Goal: Information Seeking & Learning: Compare options

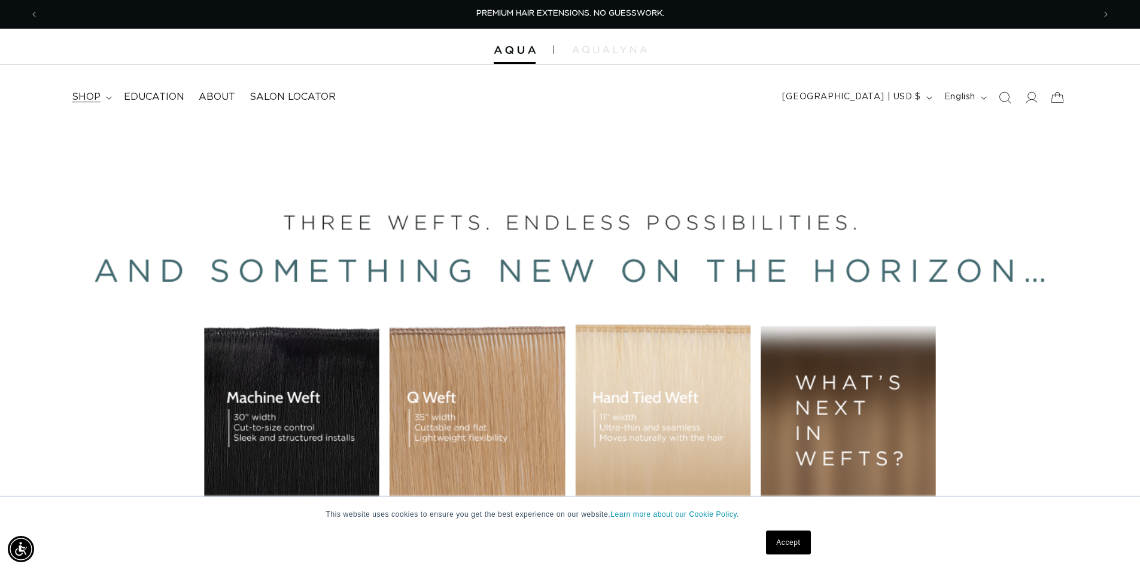
click at [95, 98] on span "shop" at bounding box center [86, 97] width 29 height 13
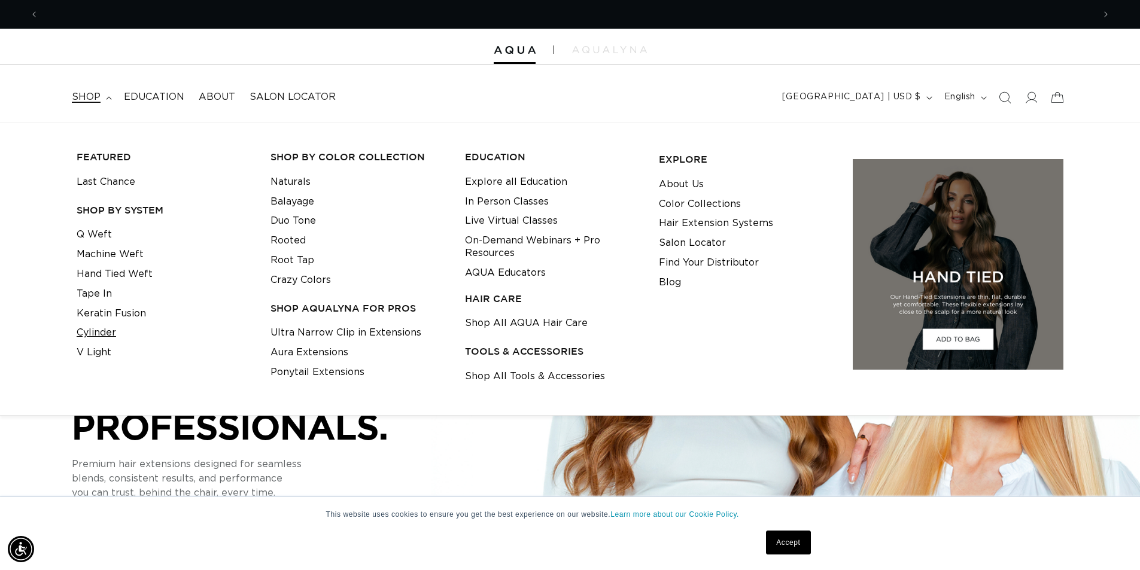
scroll to position [0, 2111]
click at [99, 329] on link "Cylinder" at bounding box center [97, 333] width 40 height 20
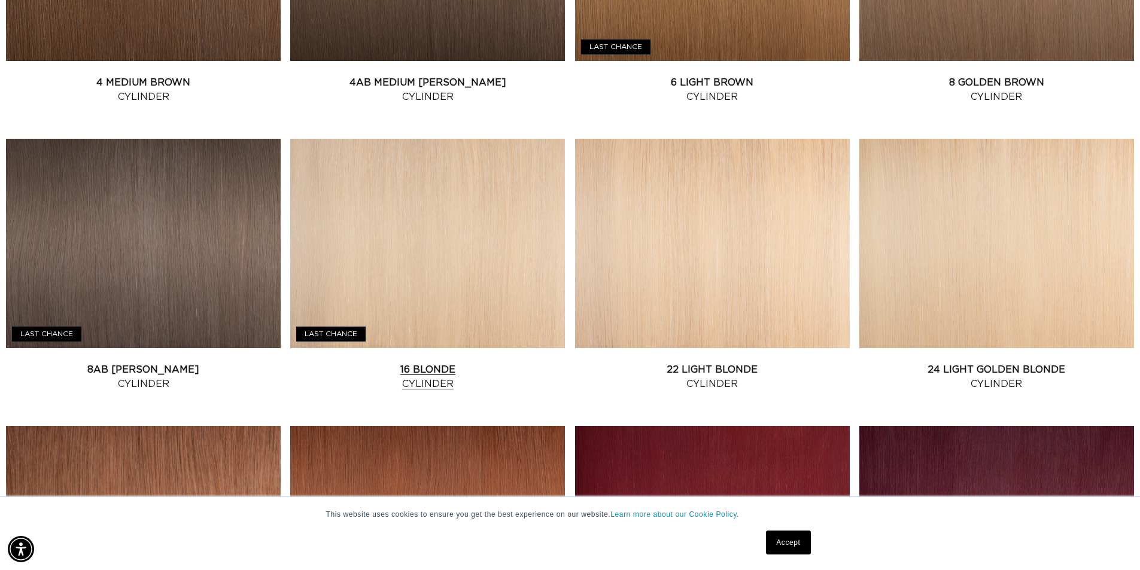
scroll to position [958, 0]
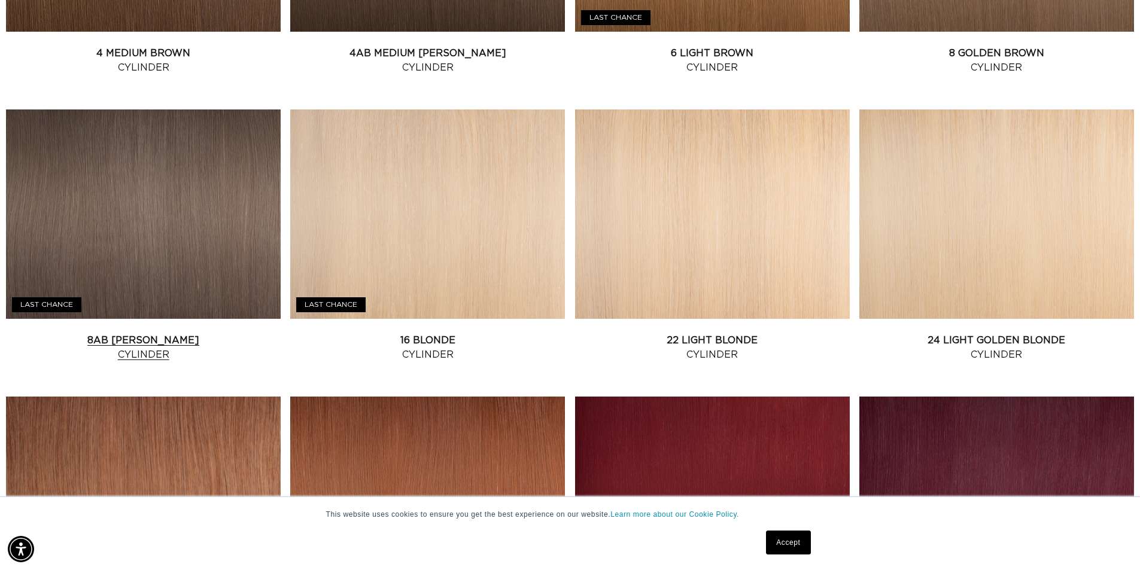
click at [147, 333] on link "8AB Ash Brown Cylinder" at bounding box center [143, 347] width 275 height 29
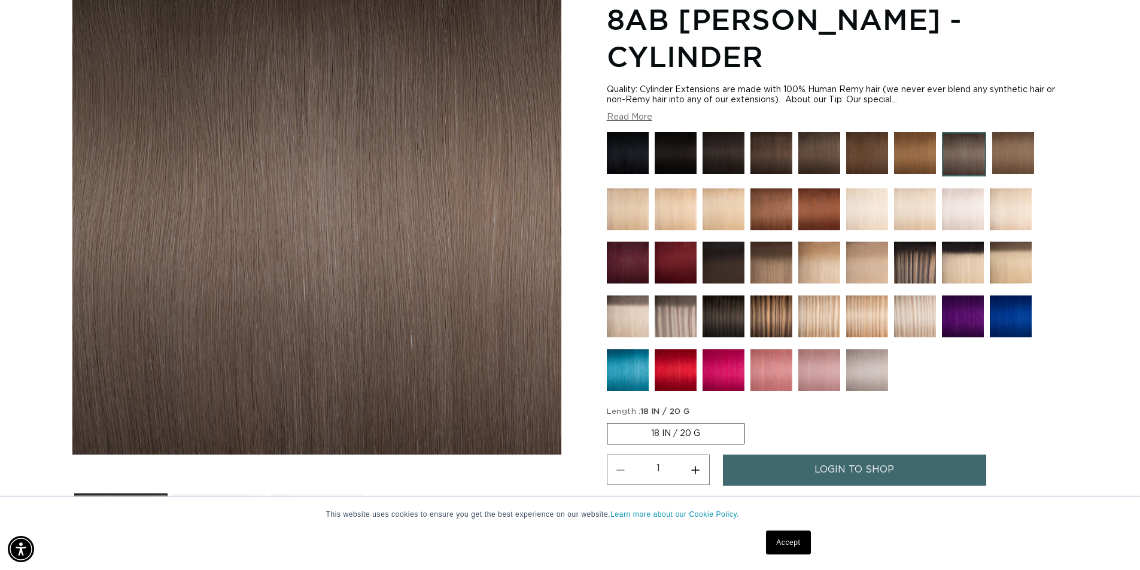
scroll to position [299, 0]
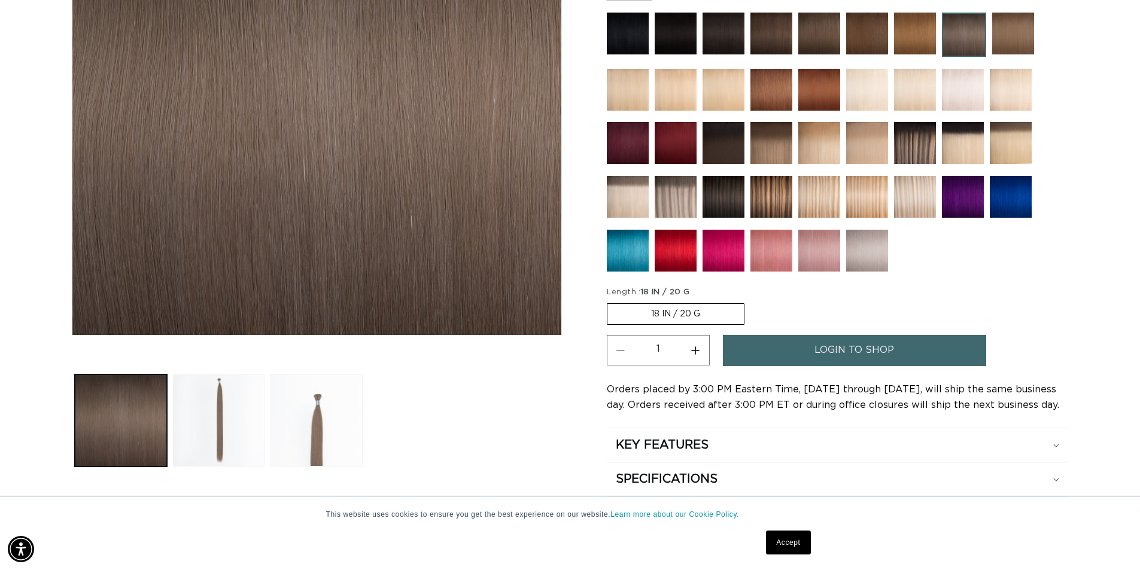
click at [709, 304] on label "18 IN / 20 G Variant sold out or unavailable" at bounding box center [676, 315] width 138 height 22
click at [611, 301] on input "18 IN / 20 G Variant sold out or unavailable" at bounding box center [610, 301] width 1 height 1
click at [669, 304] on label "18 IN / 20 G Variant sold out or unavailable" at bounding box center [676, 315] width 138 height 22
click at [611, 301] on input "18 IN / 20 G Variant sold out or unavailable" at bounding box center [610, 301] width 1 height 1
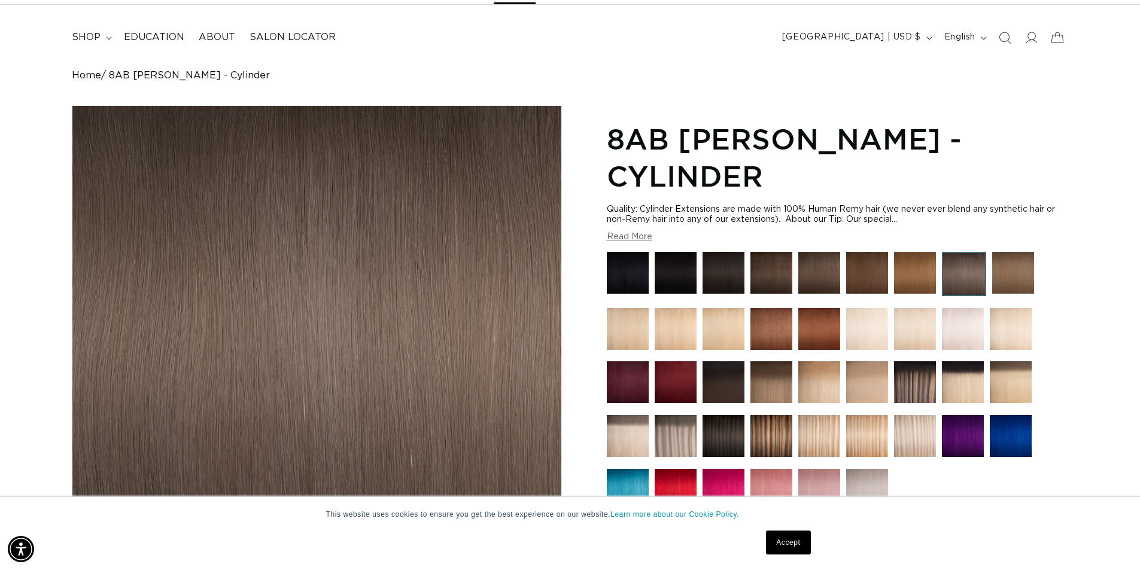
scroll to position [0, 0]
click at [90, 34] on span "shop" at bounding box center [86, 37] width 29 height 13
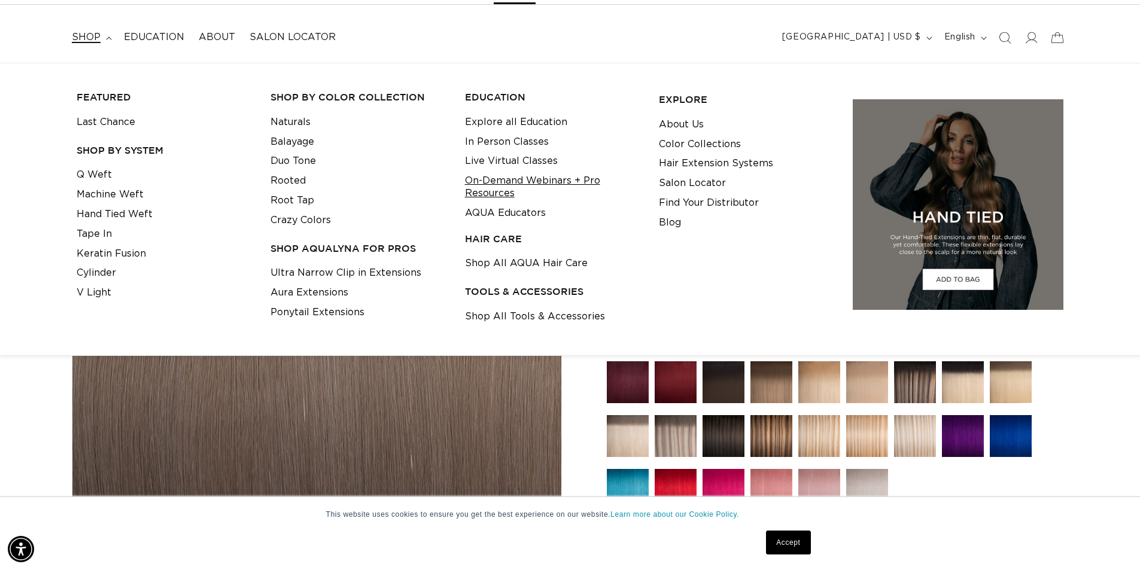
scroll to position [0, 2111]
click at [99, 290] on link "V Light" at bounding box center [94, 293] width 35 height 20
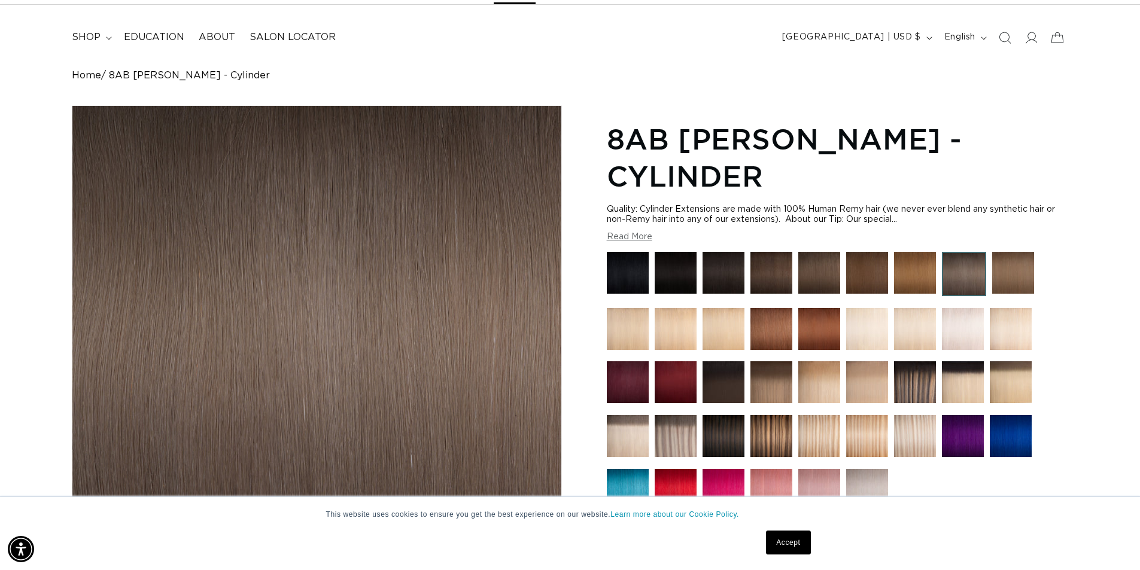
scroll to position [0, 0]
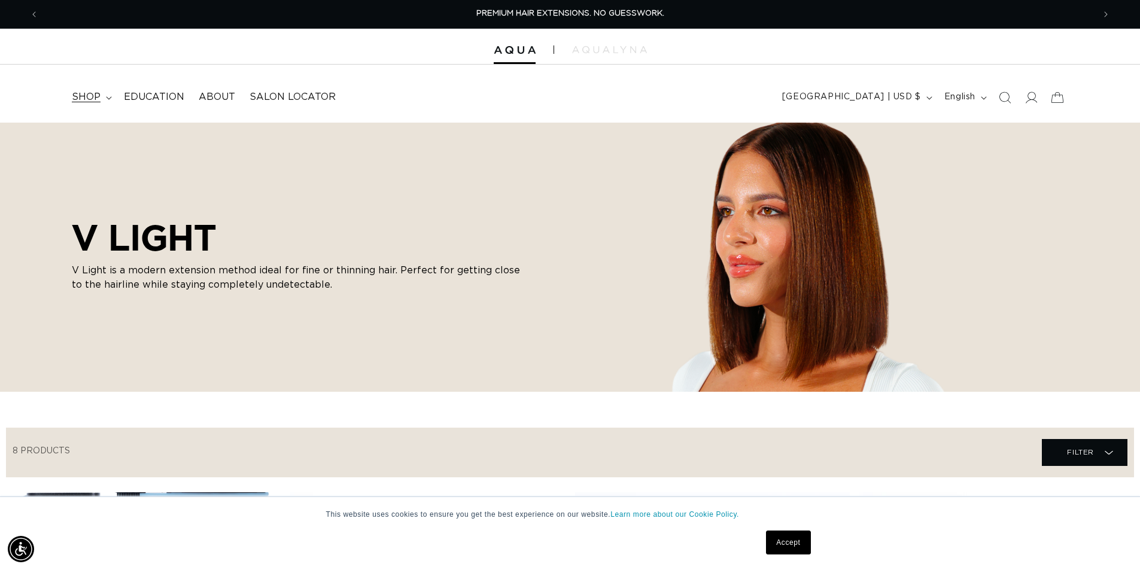
click at [95, 92] on span "shop" at bounding box center [86, 97] width 29 height 13
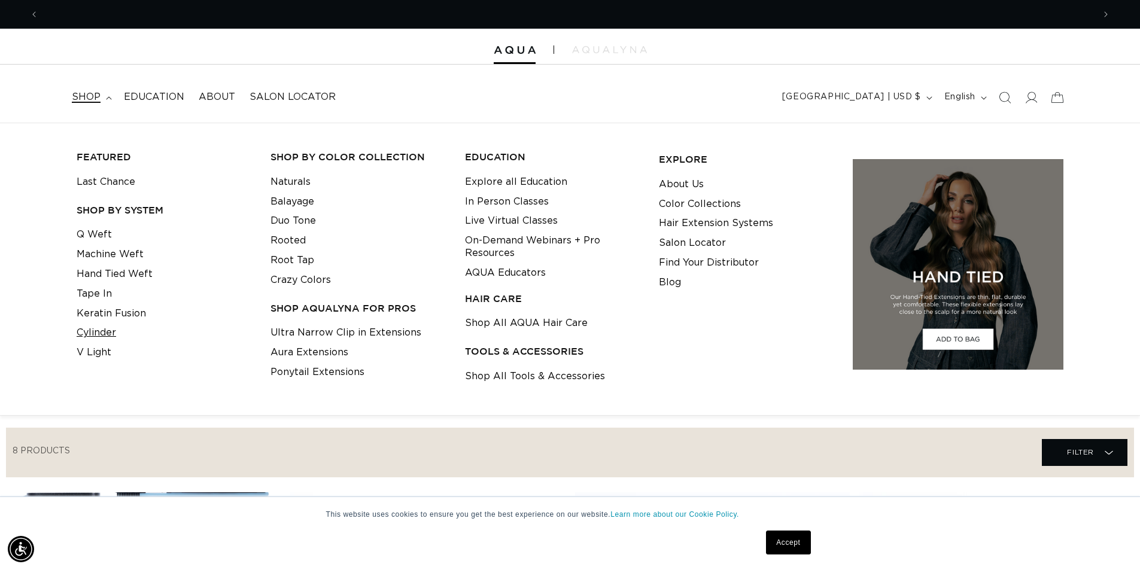
scroll to position [0, 1055]
click at [98, 329] on link "Cylinder" at bounding box center [97, 333] width 40 height 20
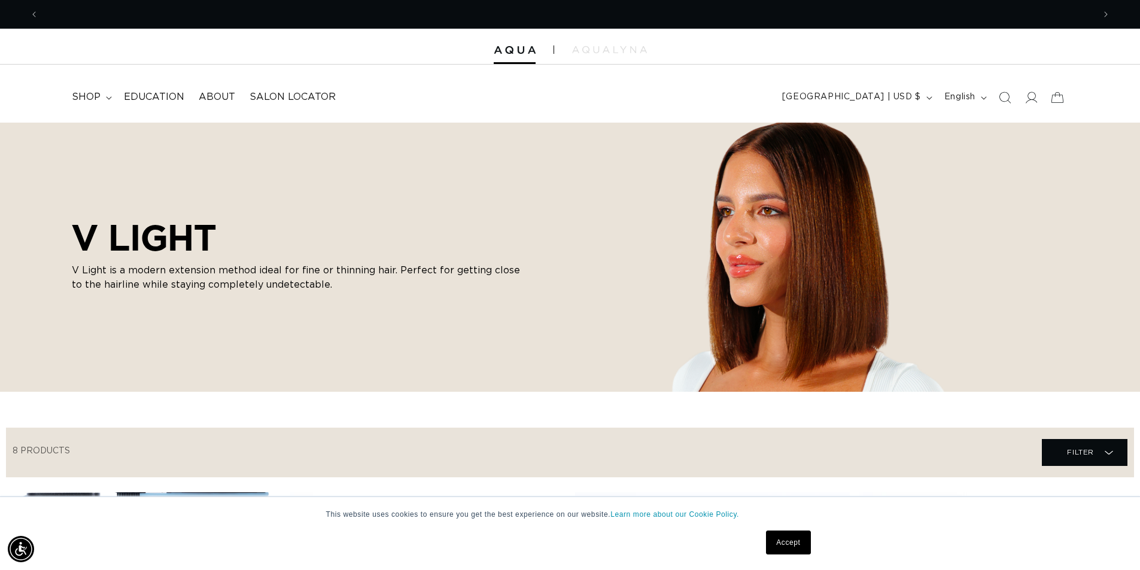
scroll to position [0, 0]
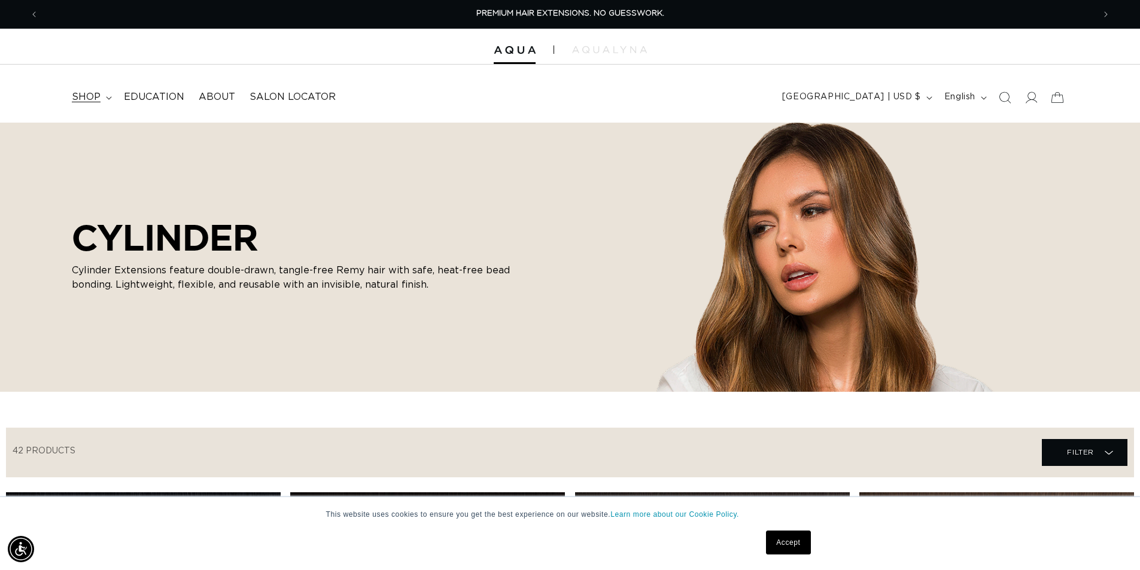
click at [83, 96] on span "shop" at bounding box center [86, 97] width 29 height 13
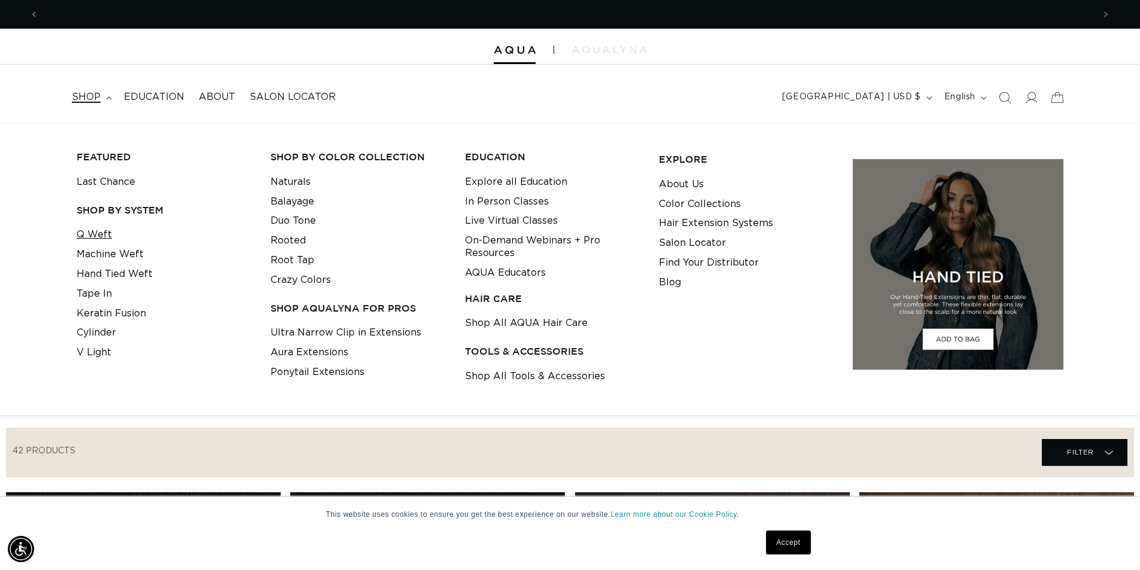
scroll to position [0, 2111]
click at [98, 237] on link "Q Weft" at bounding box center [94, 235] width 35 height 20
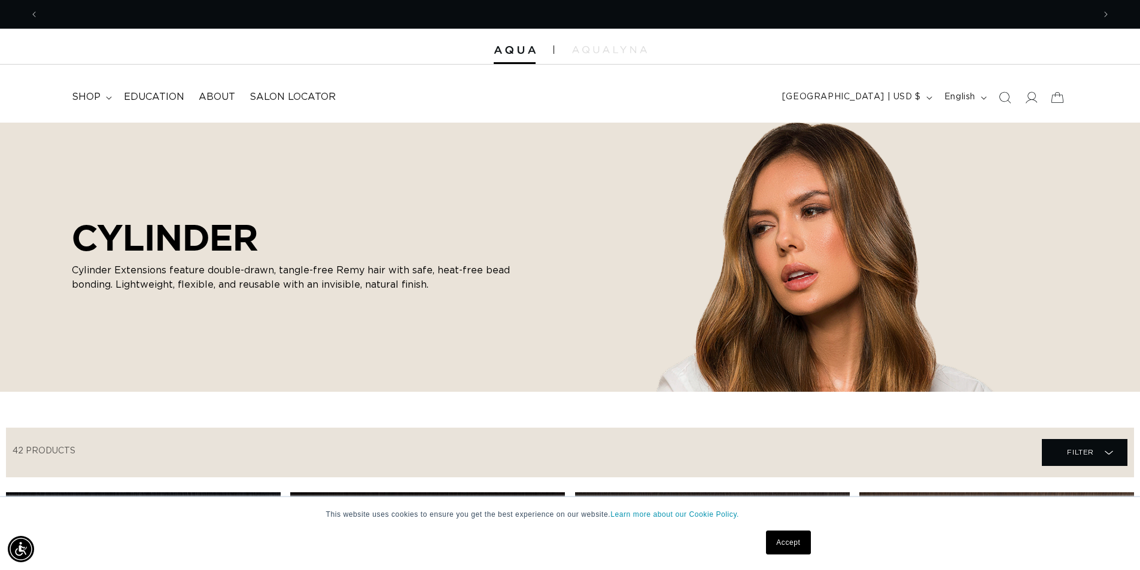
scroll to position [0, 0]
click at [86, 91] on span "shop" at bounding box center [86, 97] width 29 height 13
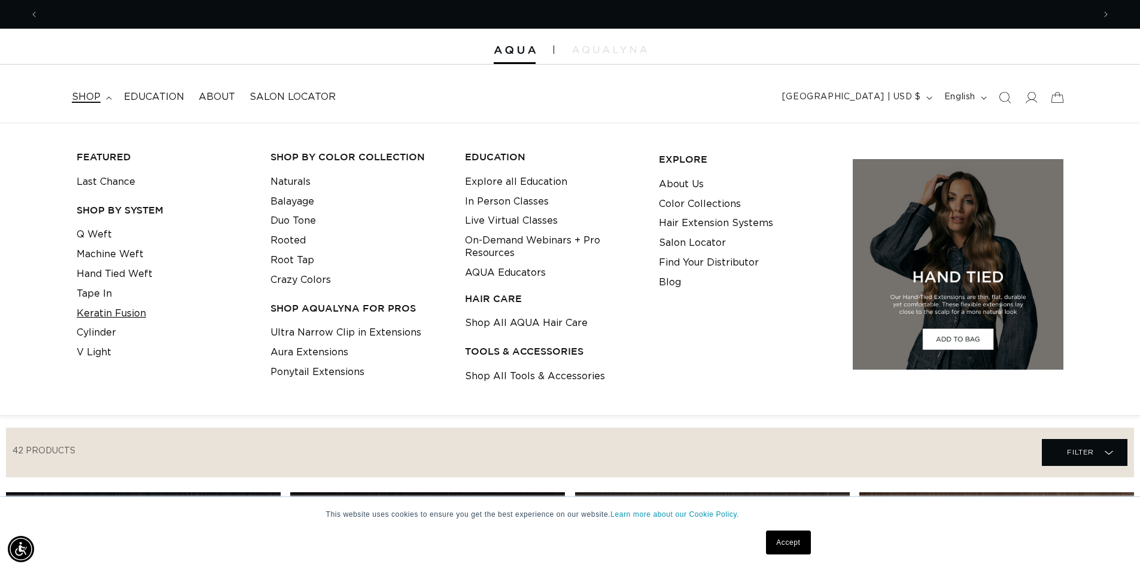
scroll to position [0, 1055]
click at [98, 293] on link "Tape In" at bounding box center [94, 294] width 35 height 20
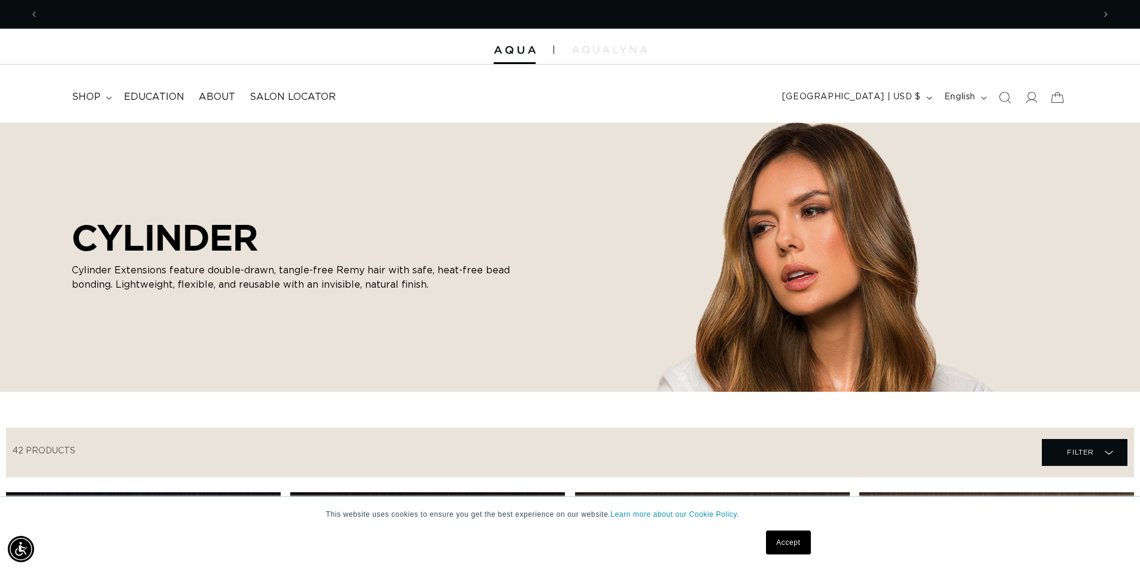
scroll to position [0, 2111]
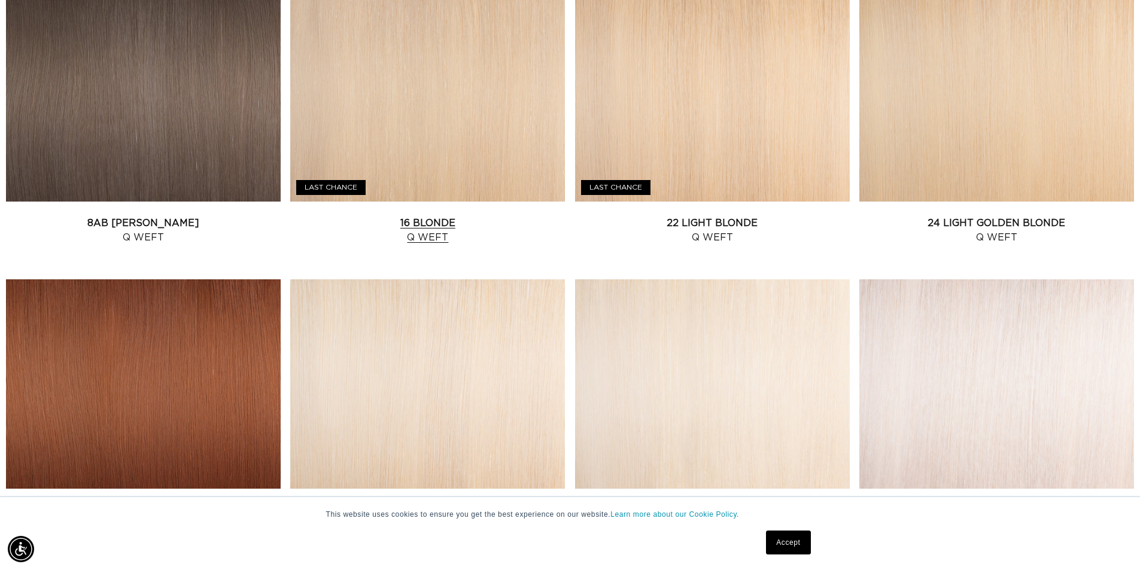
scroll to position [1137, 0]
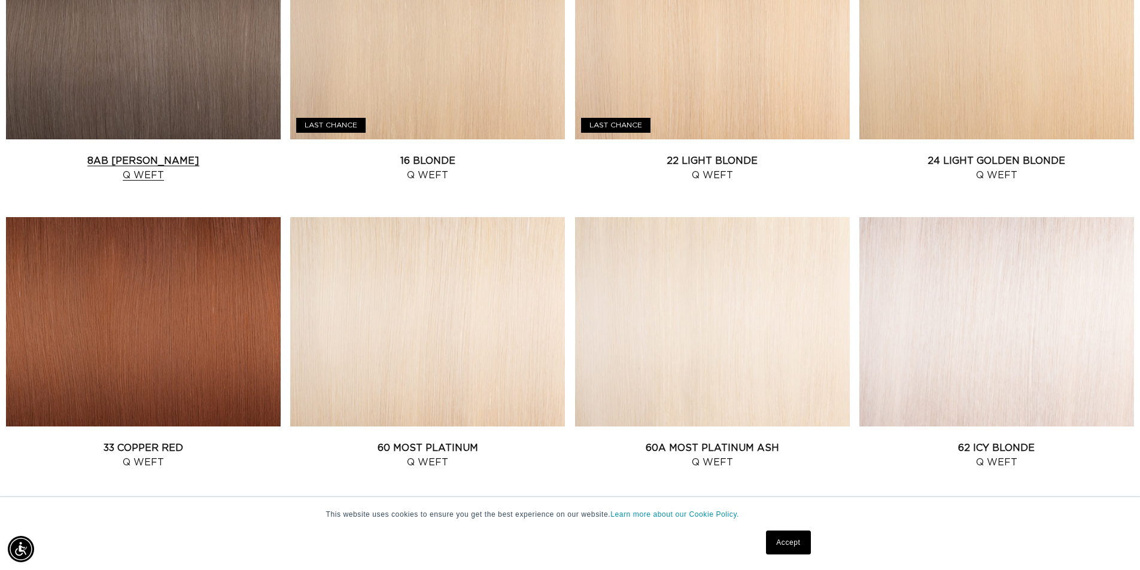
click at [170, 154] on link "8AB [PERSON_NAME] Q Weft" at bounding box center [143, 168] width 275 height 29
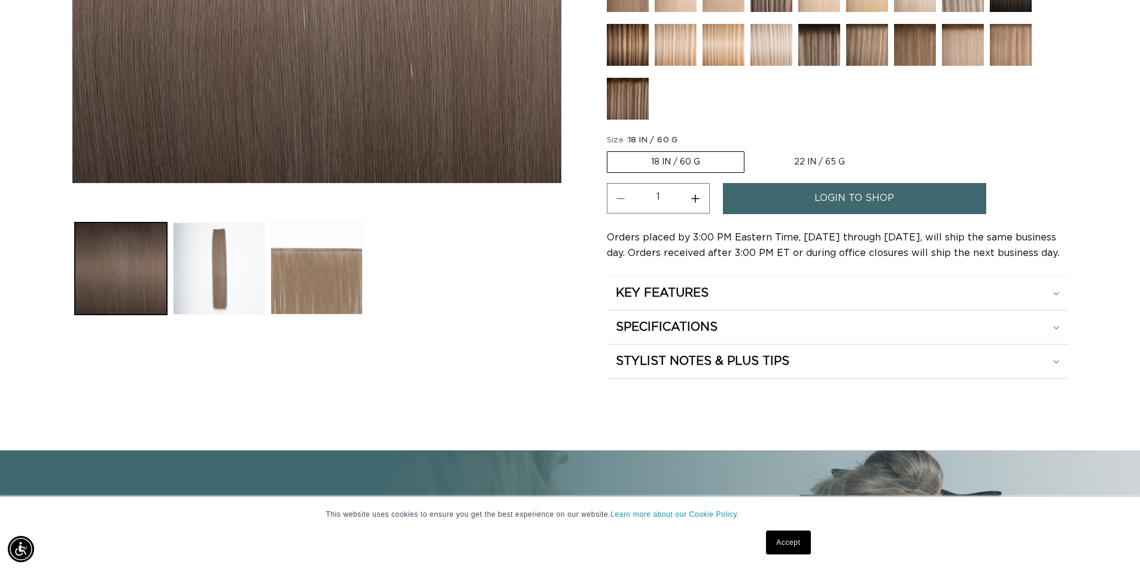
scroll to position [479, 0]
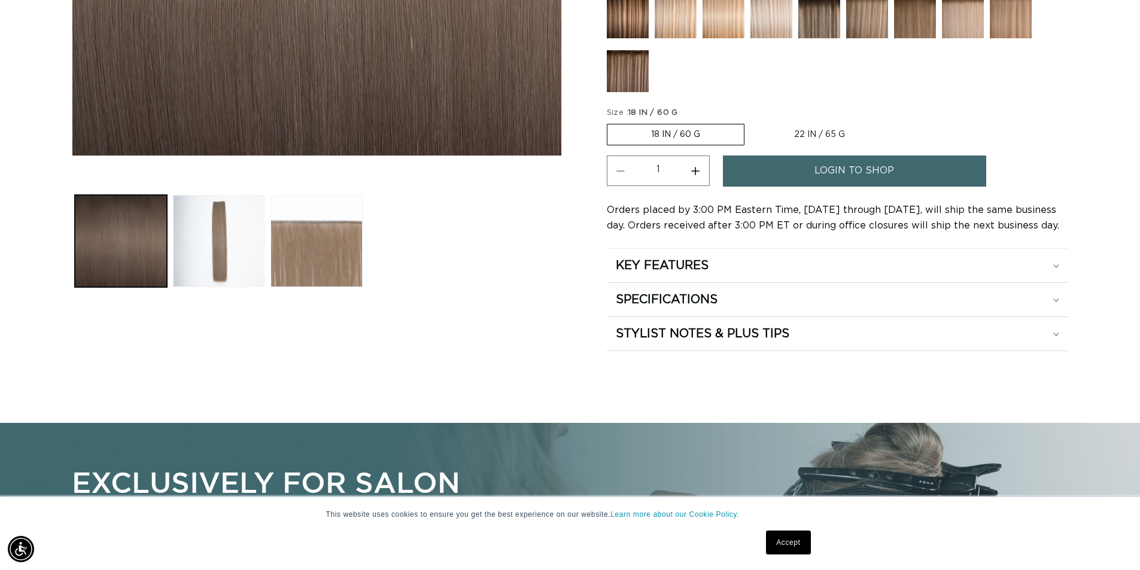
click at [691, 124] on label "18 IN / 60 G Variant sold out or unavailable" at bounding box center [676, 135] width 138 height 22
click at [611, 122] on input "18 IN / 60 G Variant sold out or unavailable" at bounding box center [610, 122] width 1 height 1
click at [836, 125] on label "22 IN / 65 G Variant sold out or unavailable" at bounding box center [820, 135] width 138 height 20
click at [751, 122] on input "22 IN / 65 G Variant sold out or unavailable" at bounding box center [751, 122] width 1 height 1
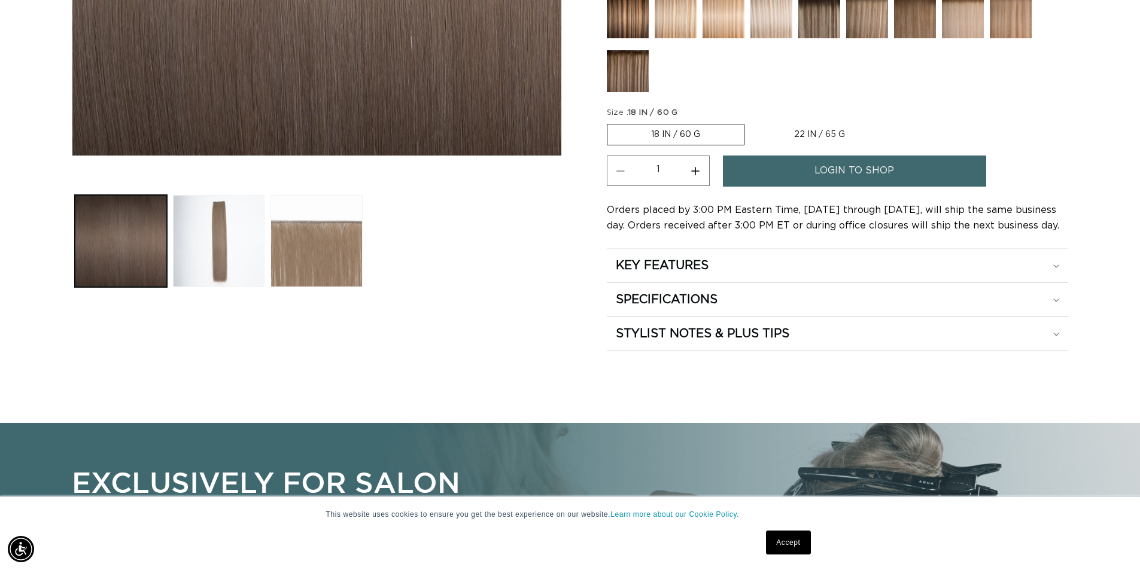
radio input "true"
click at [219, 256] on button "Load image 2 in gallery view" at bounding box center [219, 241] width 92 height 92
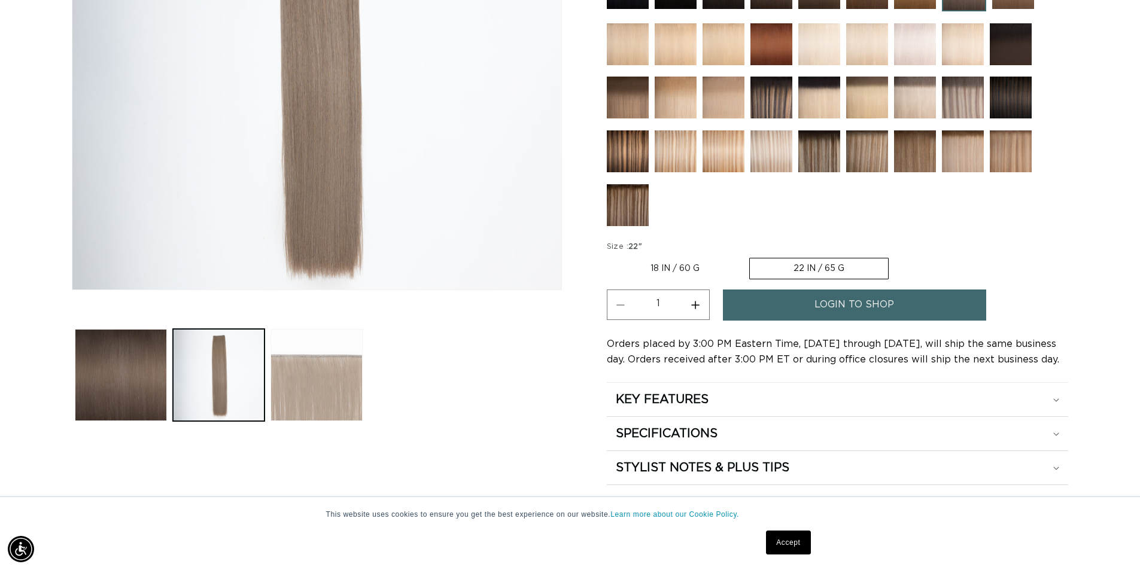
click at [309, 378] on button "Load image 3 in gallery view" at bounding box center [317, 375] width 92 height 92
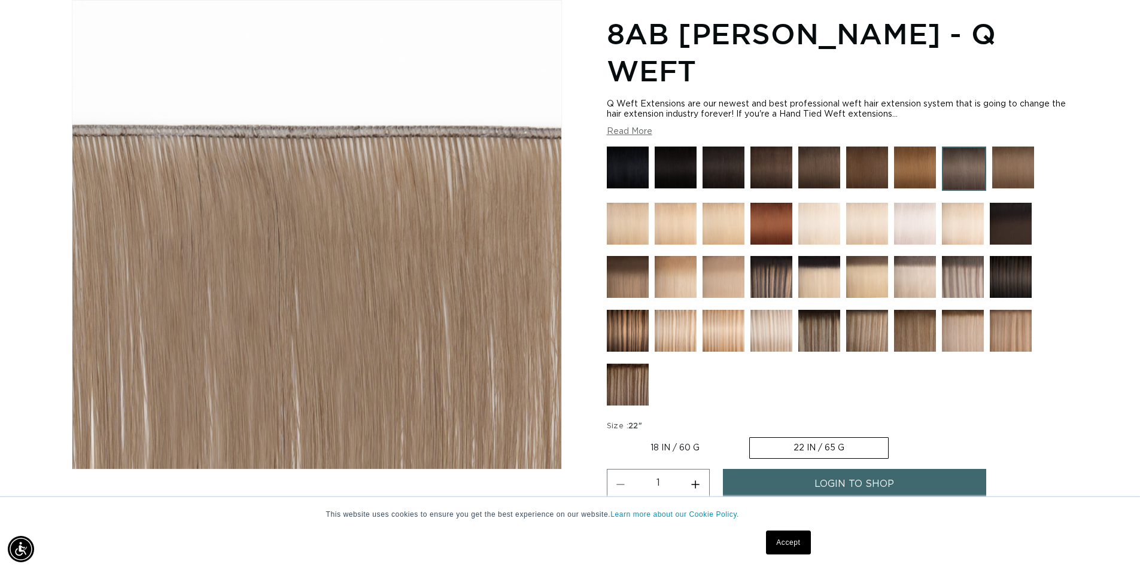
scroll to position [0, 1055]
click at [621, 127] on button "Read More" at bounding box center [629, 132] width 45 height 10
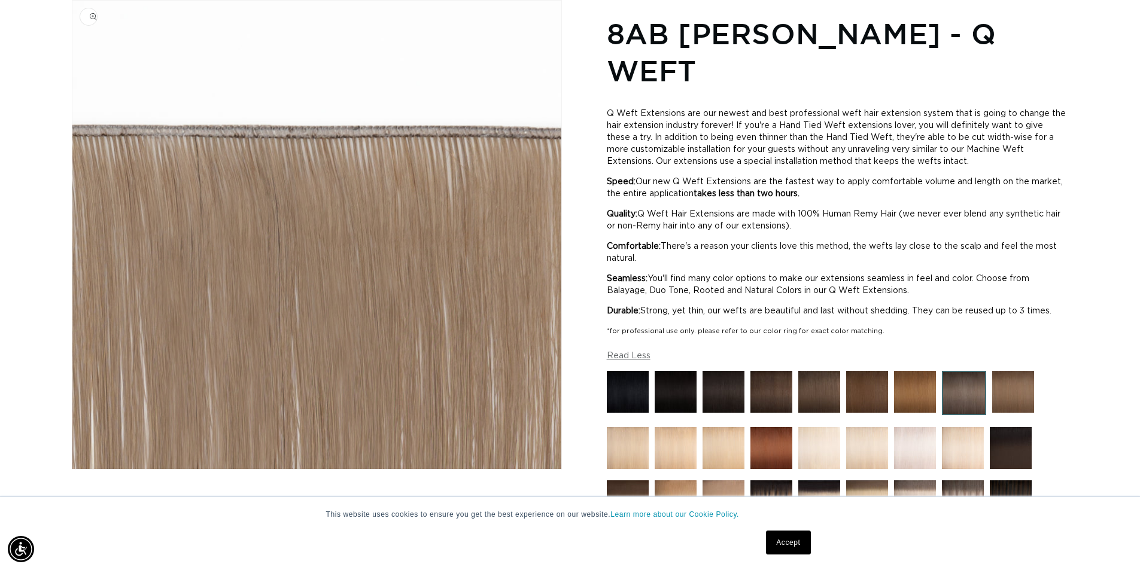
scroll to position [0, 2111]
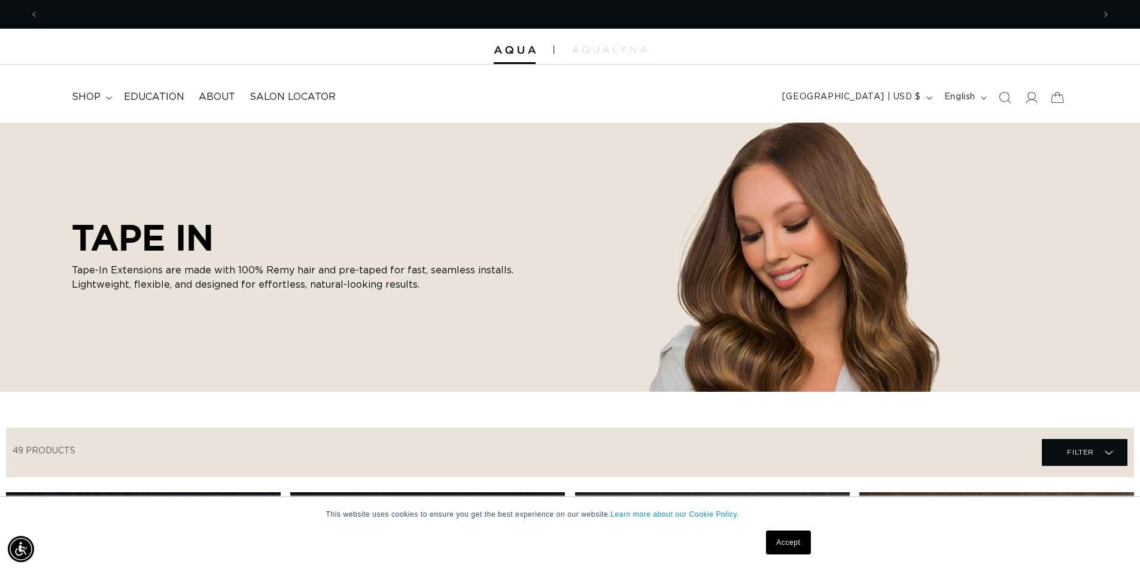
scroll to position [0, 1055]
click at [92, 98] on span "shop" at bounding box center [86, 97] width 29 height 13
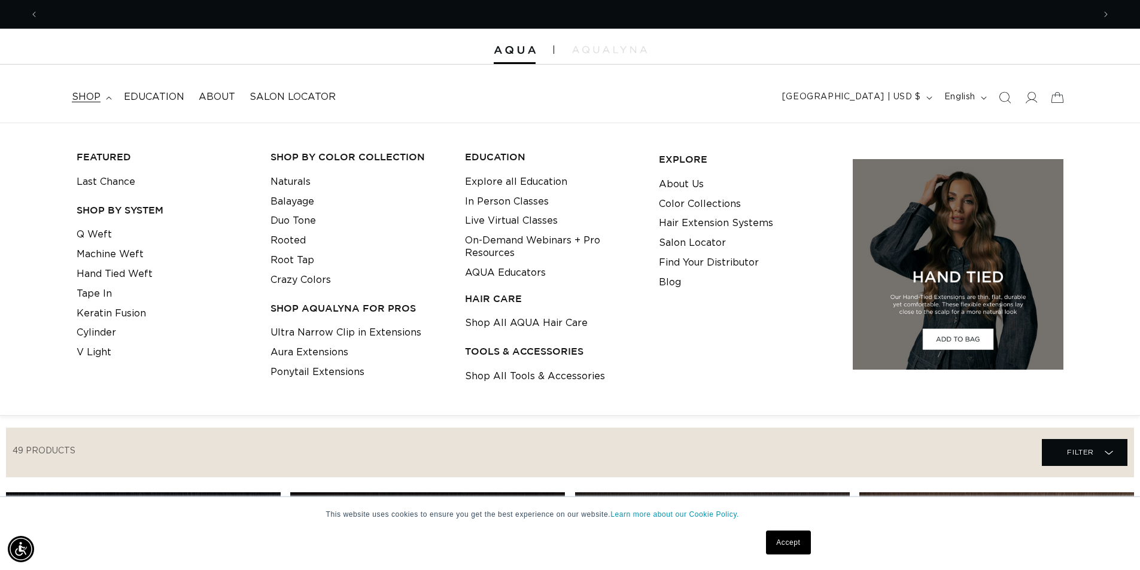
scroll to position [0, 0]
click at [101, 335] on link "Cylinder" at bounding box center [97, 333] width 40 height 20
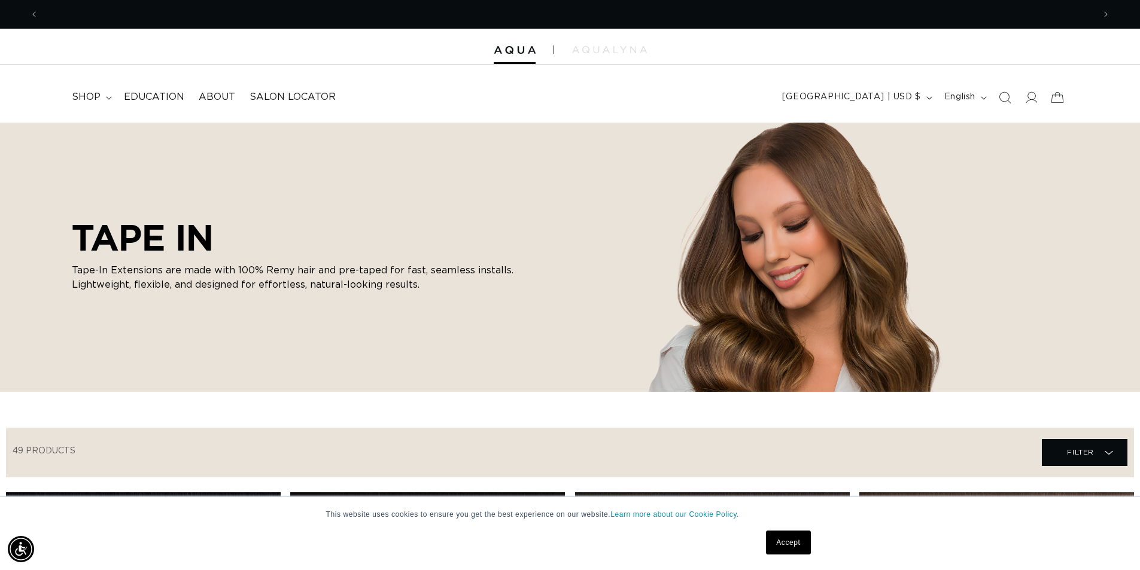
scroll to position [0, 1055]
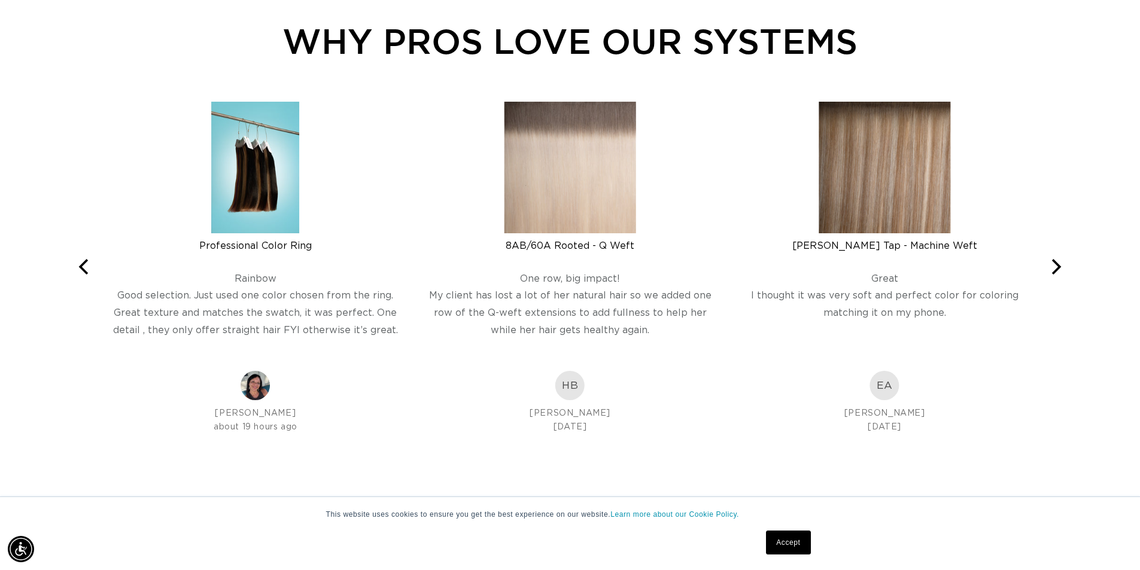
scroll to position [0, 2111]
click at [1061, 268] on icon "Next" at bounding box center [1056, 267] width 16 height 16
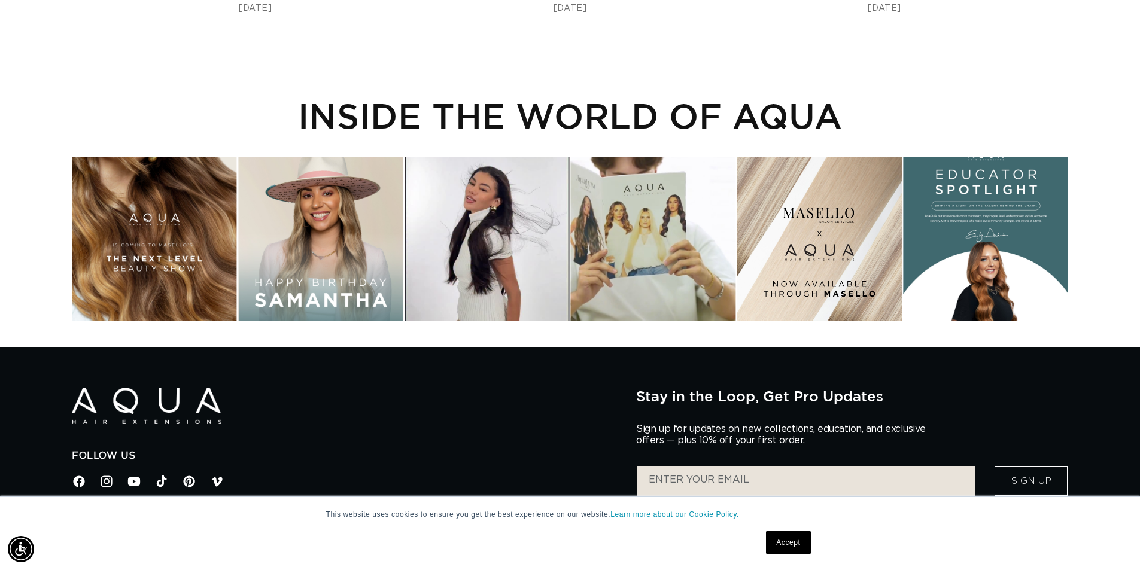
scroll to position [0, 1055]
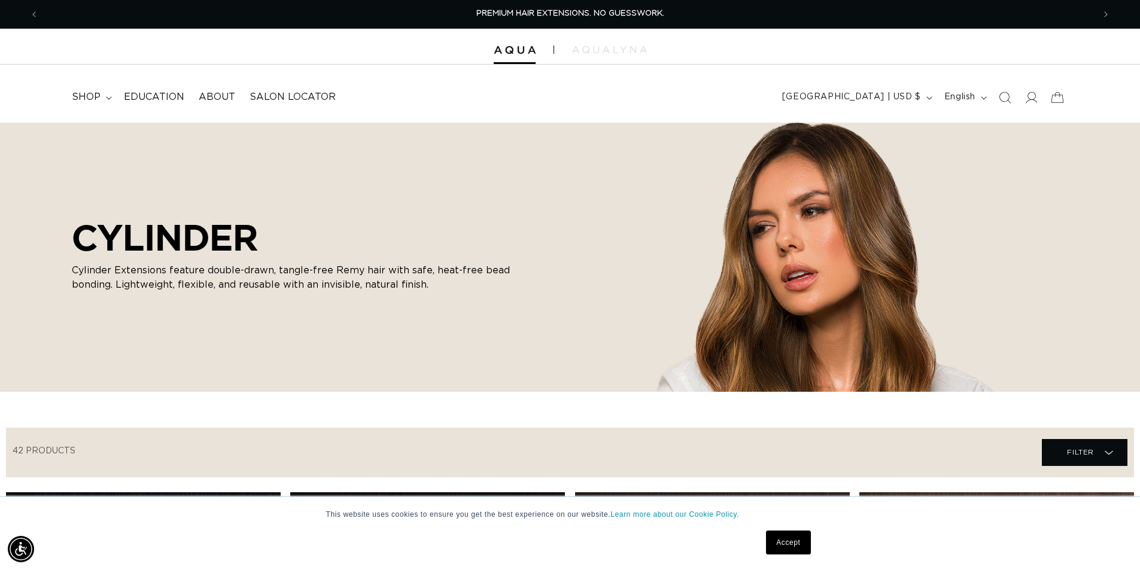
click at [791, 550] on link "Accept" at bounding box center [788, 543] width 44 height 24
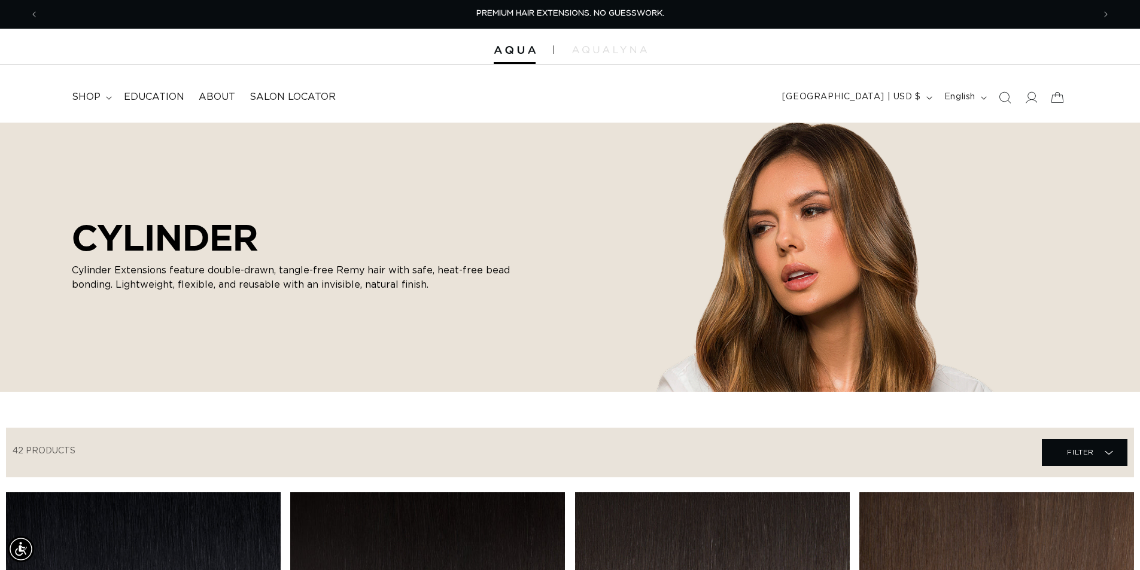
drag, startPoint x: 685, startPoint y: 481, endPoint x: 675, endPoint y: 469, distance: 16.1
drag, startPoint x: 675, startPoint y: 469, endPoint x: 585, endPoint y: 456, distance: 90.3
click at [585, 456] on div "Filter Filter Filter Filter 42 products Close Lengths 14" (20) 14" (20 products…" at bounding box center [570, 453] width 1128 height 50
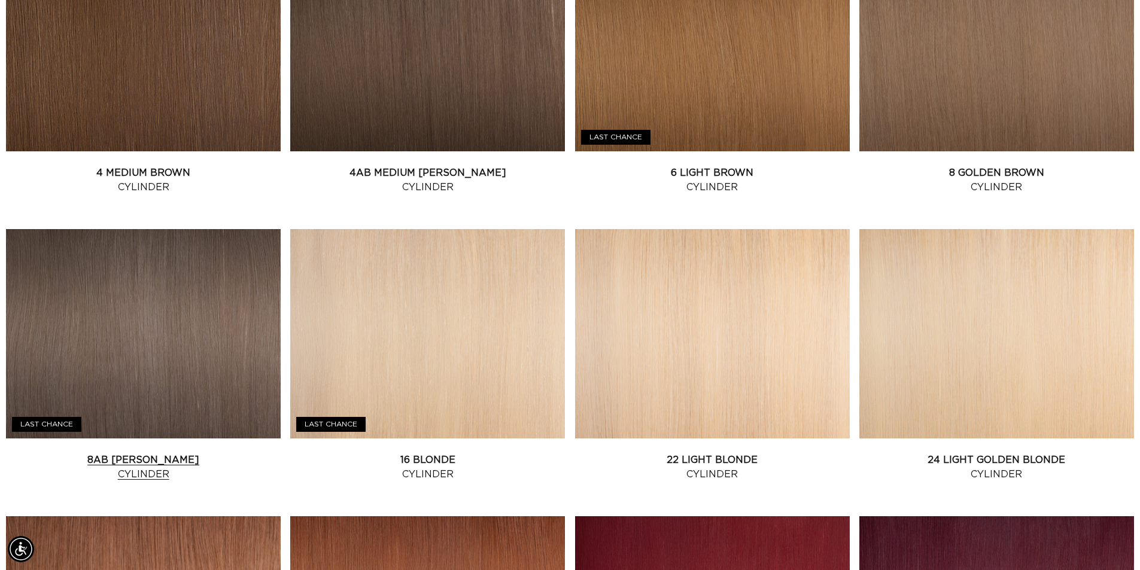
click at [94, 453] on link "8AB Ash Brown Cylinder" at bounding box center [143, 467] width 275 height 29
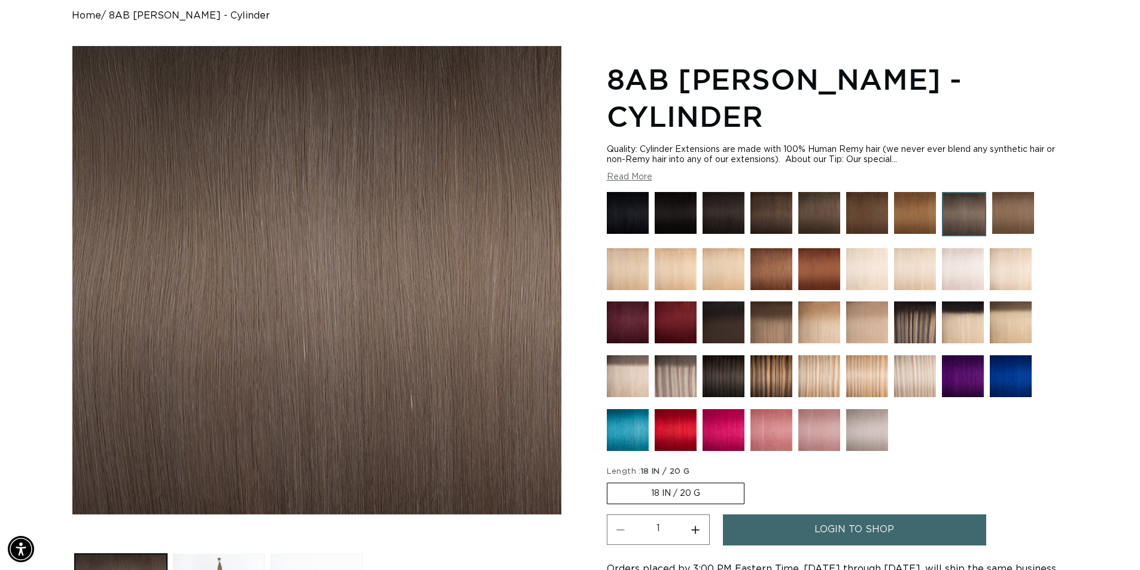
scroll to position [0, 2111]
click at [778, 302] on img at bounding box center [772, 323] width 42 height 42
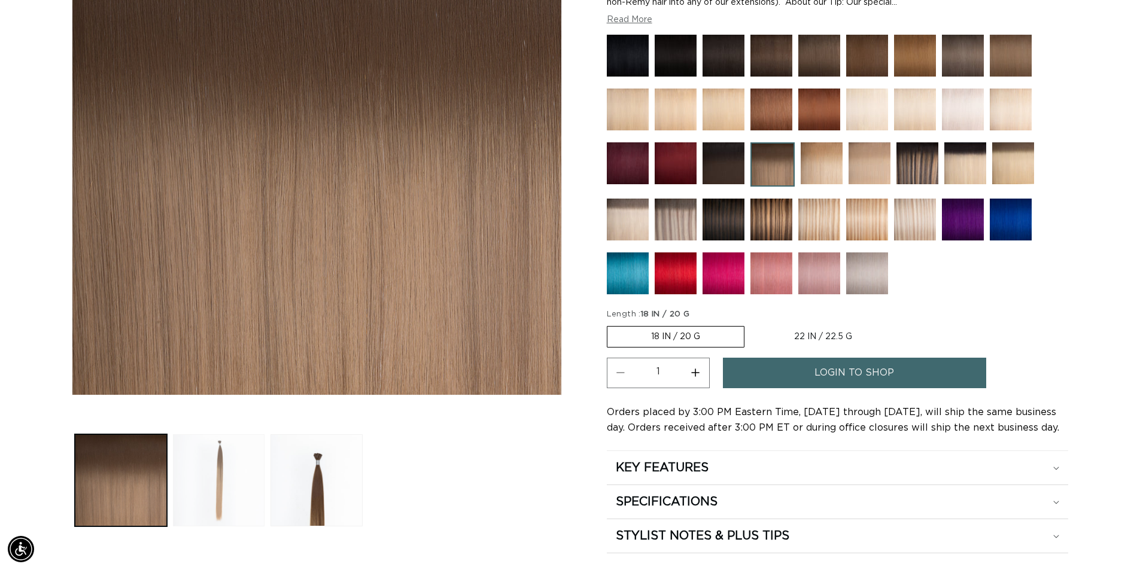
scroll to position [0, 1055]
click at [236, 488] on button "Load image 2 in gallery view" at bounding box center [219, 481] width 92 height 92
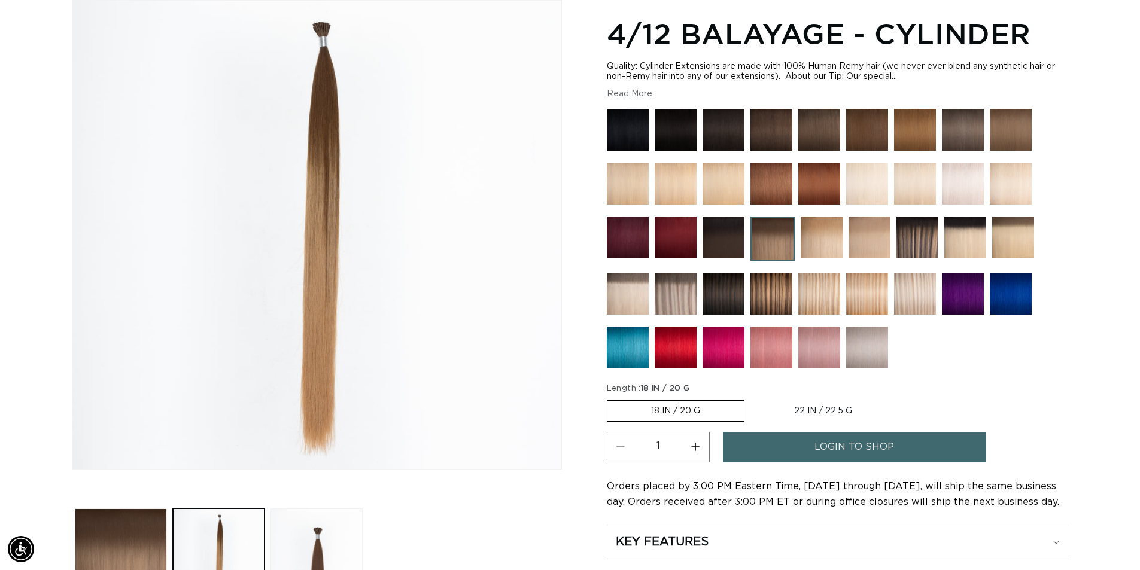
scroll to position [0, 0]
click at [974, 124] on img at bounding box center [963, 130] width 42 height 42
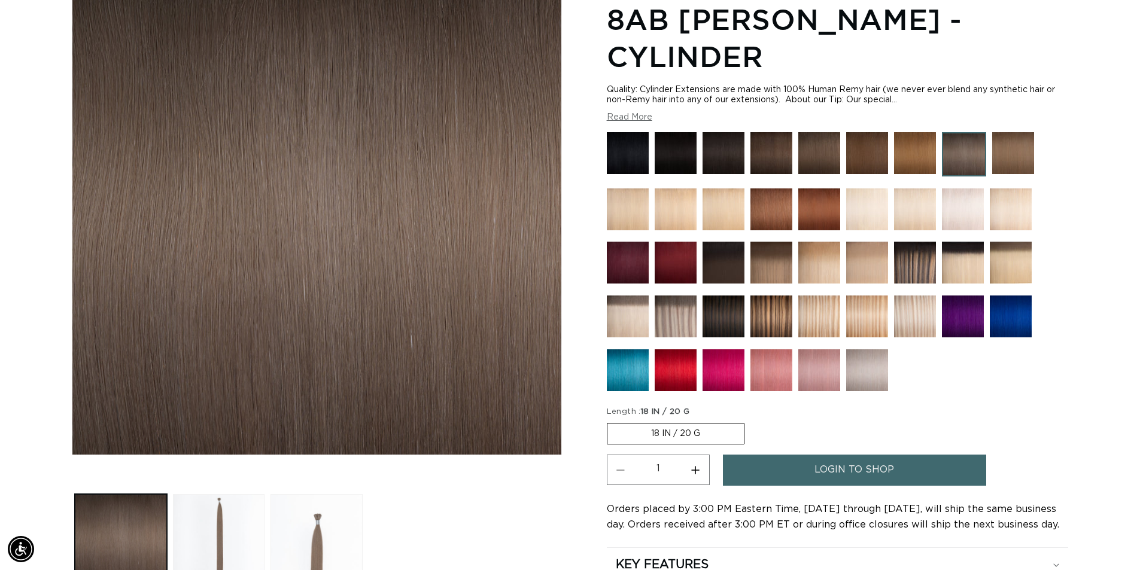
scroll to position [0, 2111]
click at [633, 132] on img at bounding box center [628, 153] width 42 height 42
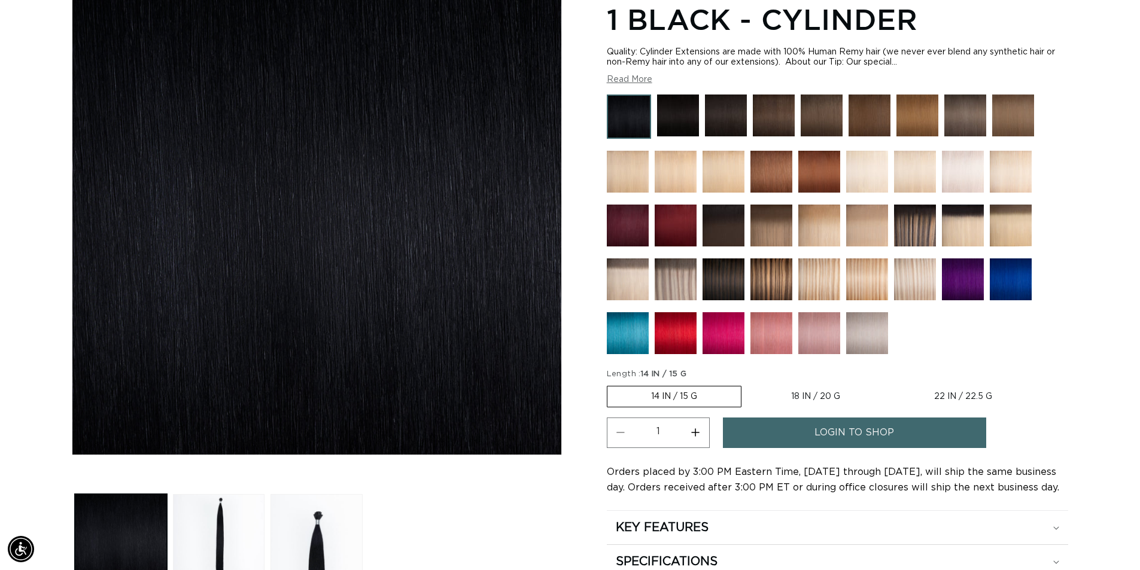
scroll to position [0, 1055]
click at [682, 121] on img at bounding box center [678, 116] width 42 height 42
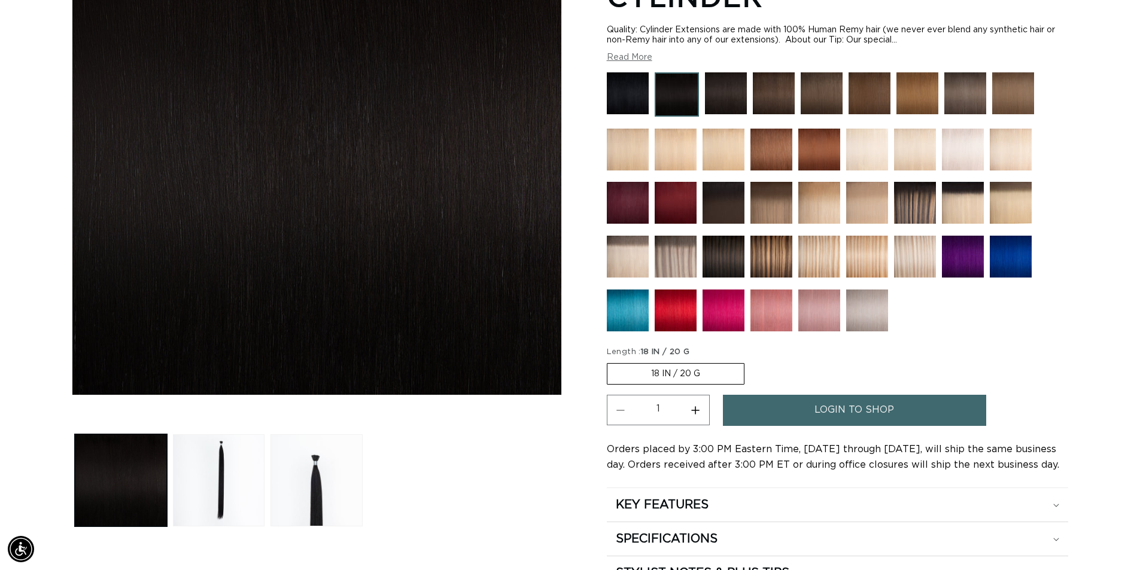
scroll to position [0, 1055]
click at [721, 90] on img at bounding box center [726, 93] width 42 height 42
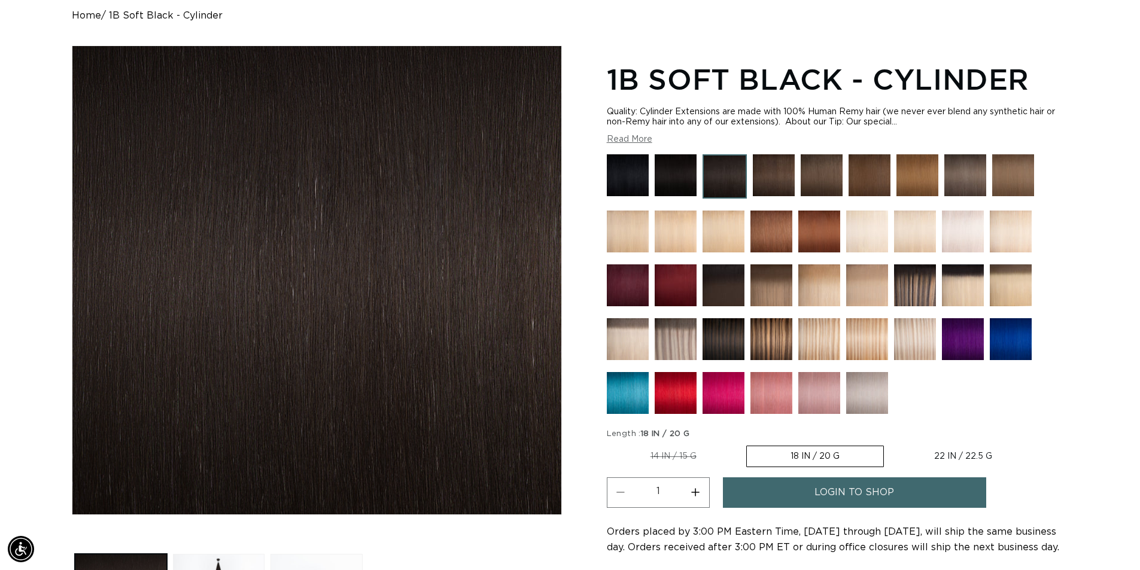
click at [1015, 169] on img at bounding box center [1014, 175] width 42 height 42
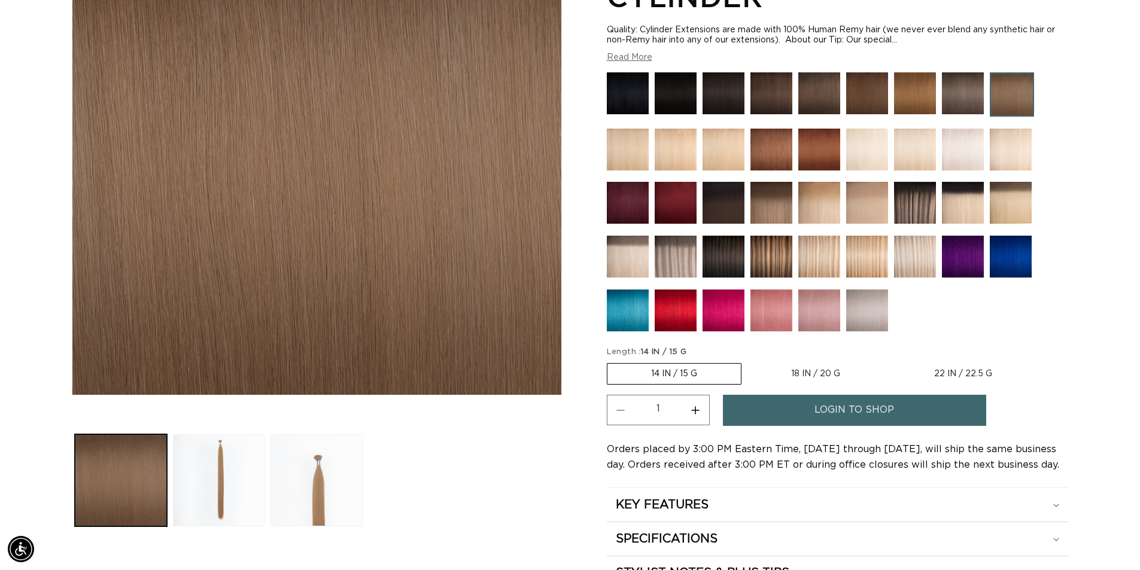
scroll to position [0, 1055]
click at [970, 375] on label "22 IN / 22.5 G Variant sold out or unavailable" at bounding box center [963, 374] width 145 height 20
click at [891, 362] on input "22 IN / 22.5 G Variant sold out or unavailable" at bounding box center [890, 361] width 1 height 1
radio input "true"
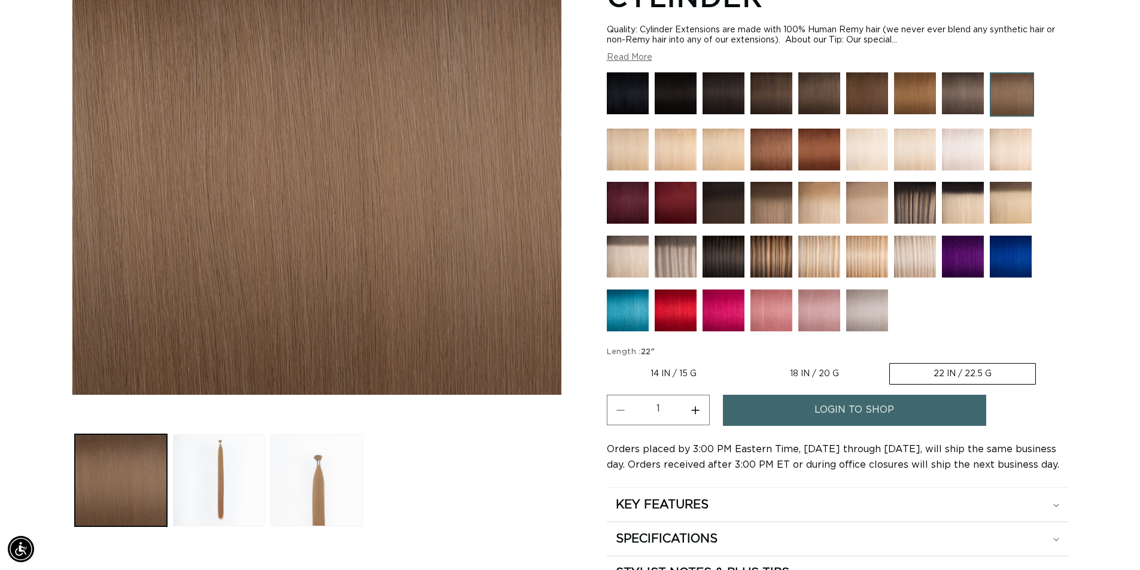
click at [675, 256] on img at bounding box center [676, 257] width 42 height 42
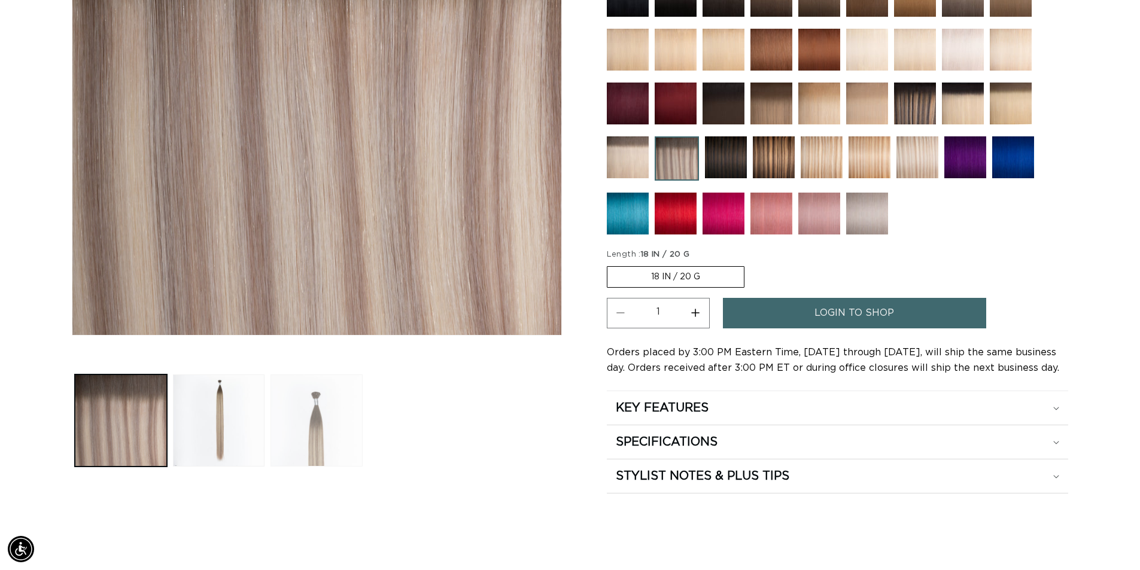
scroll to position [0, 2111]
click at [209, 428] on button "Load image 2 in gallery view" at bounding box center [219, 421] width 92 height 92
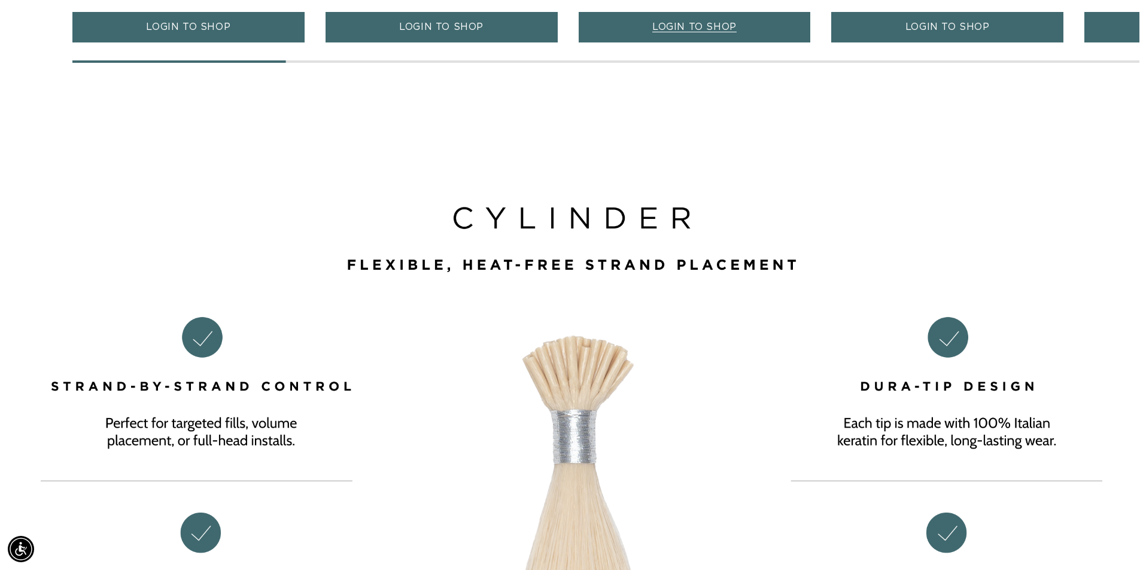
scroll to position [0, 0]
